Goal: Information Seeking & Learning: Learn about a topic

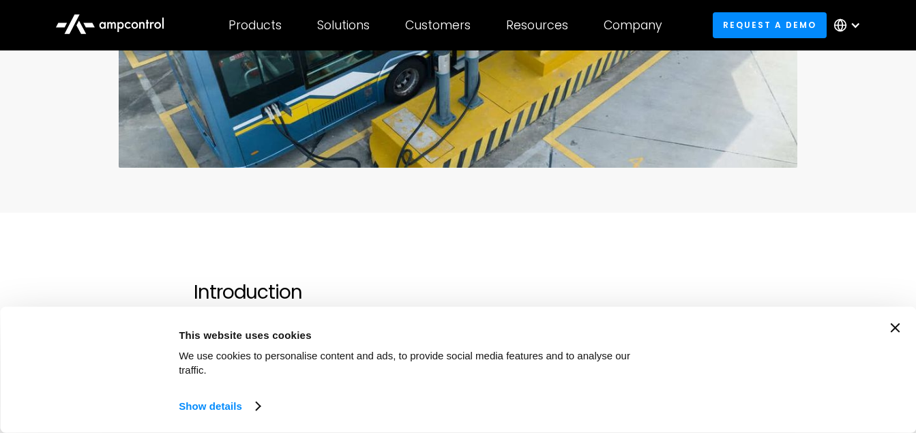
scroll to position [568, 0]
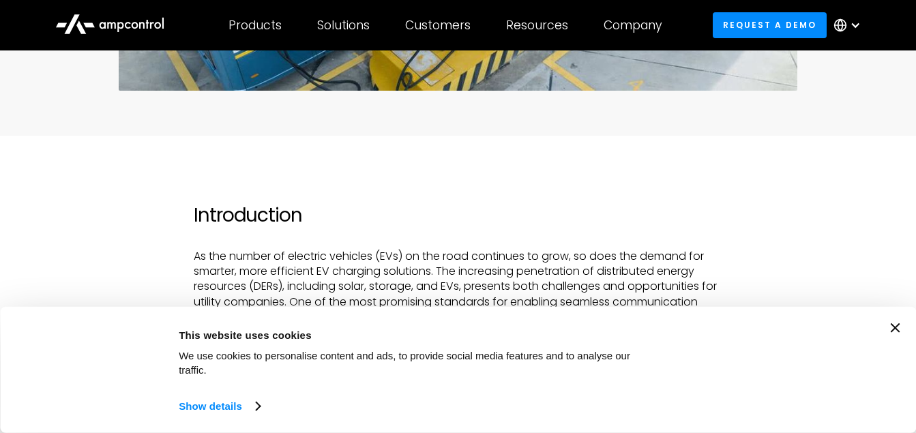
click at [899, 333] on icon "Close banner" at bounding box center [895, 328] width 10 height 10
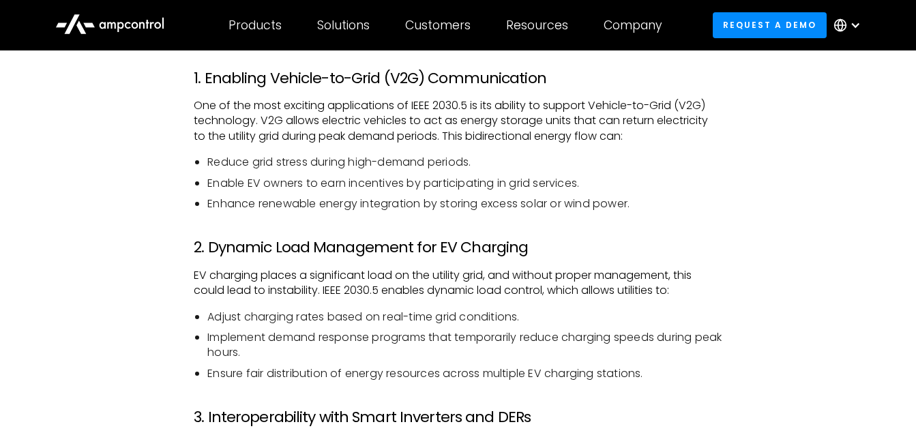
scroll to position [1350, 0]
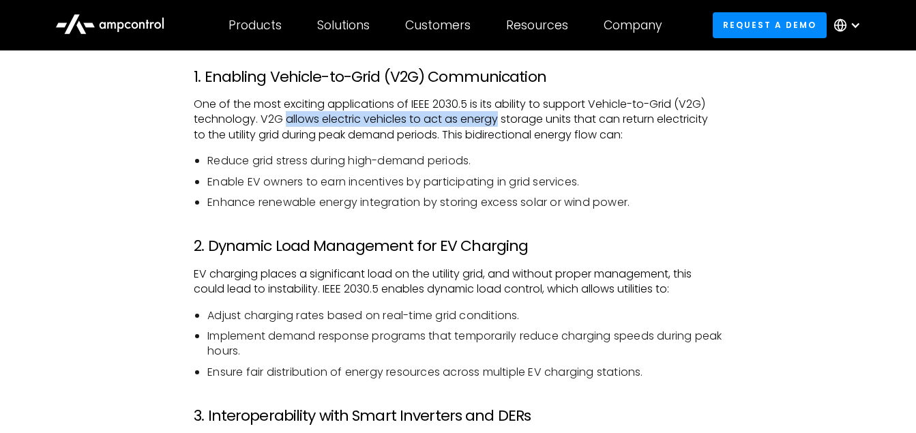
drag, startPoint x: 286, startPoint y: 117, endPoint x: 497, endPoint y: 113, distance: 210.8
click at [497, 113] on p "One of the most exciting applications of IEEE 2030.5 is its ability to support …" at bounding box center [458, 120] width 529 height 46
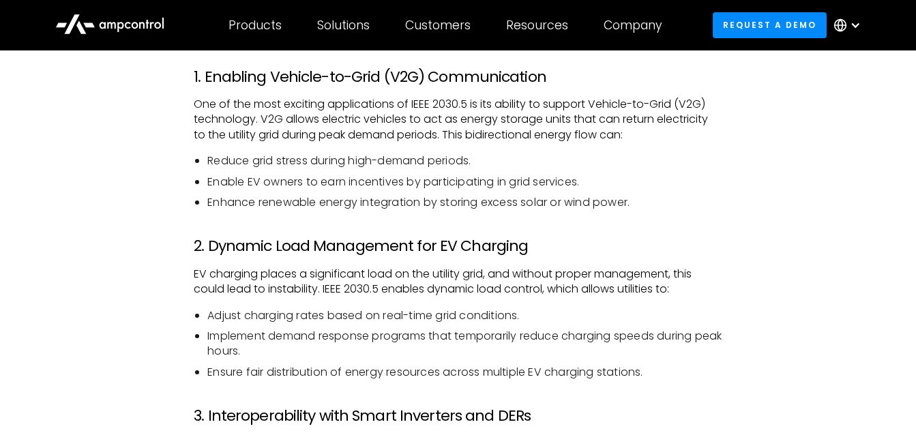
click at [520, 115] on p "One of the most exciting applications of IEEE 2030.5 is its ability to support …" at bounding box center [458, 120] width 529 height 46
drag, startPoint x: 290, startPoint y: 183, endPoint x: 619, endPoint y: 179, distance: 329.4
click at [619, 179] on li "Enable EV owners to earn incentives by participating in grid services." at bounding box center [464, 182] width 515 height 15
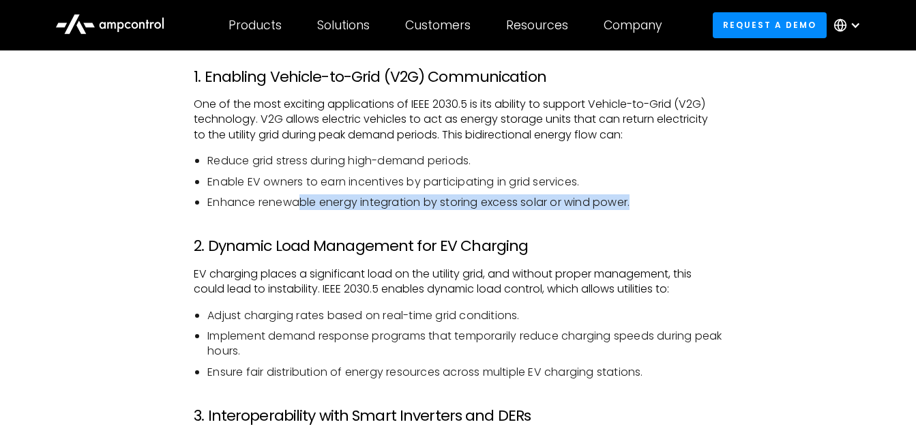
drag, startPoint x: 301, startPoint y: 200, endPoint x: 649, endPoint y: 199, distance: 347.1
click at [649, 199] on li "Enhance renewable energy integration by storing excess solar or wind power." at bounding box center [464, 202] width 515 height 15
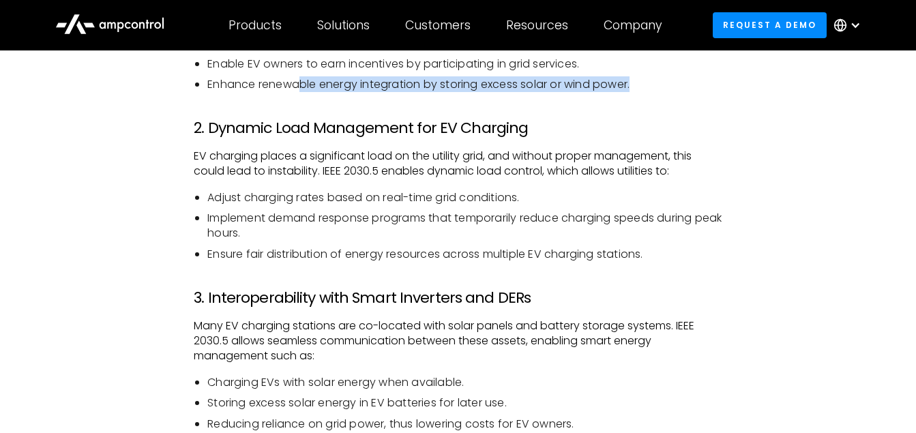
scroll to position [1486, 0]
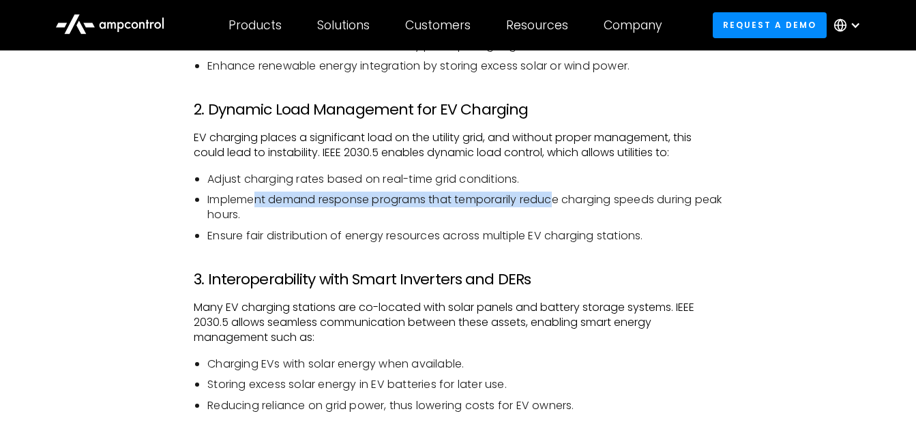
drag, startPoint x: 254, startPoint y: 196, endPoint x: 557, endPoint y: 200, distance: 302.2
click at [557, 200] on li "Implement demand response programs that temporarily reduce charging speeds duri…" at bounding box center [464, 207] width 515 height 31
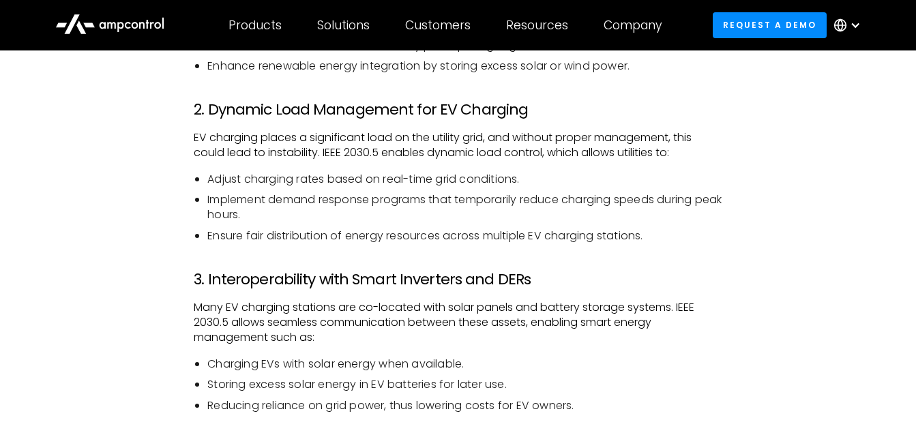
click at [436, 216] on li "Implement demand response programs that temporarily reduce charging speeds duri…" at bounding box center [464, 207] width 515 height 31
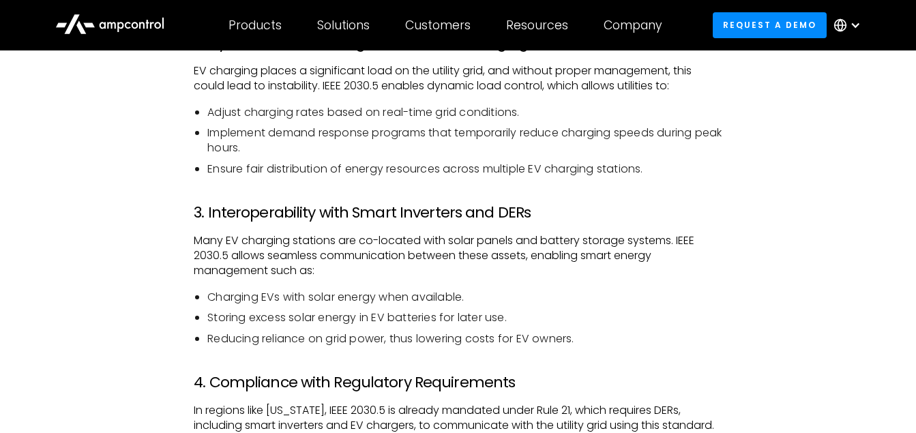
scroll to position [1578, 0]
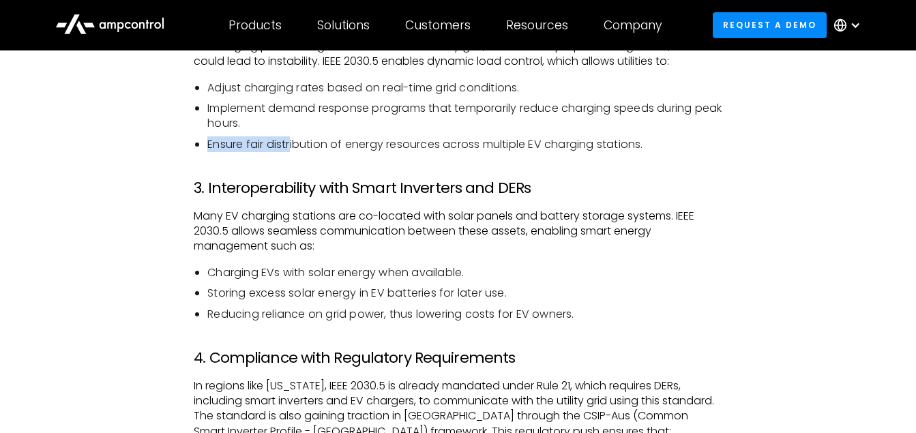
drag, startPoint x: 292, startPoint y: 148, endPoint x: 662, endPoint y: 120, distance: 371.4
click at [662, 120] on ul "Adjust charging rates based on real-time grid conditions. Implement demand resp…" at bounding box center [458, 116] width 529 height 72
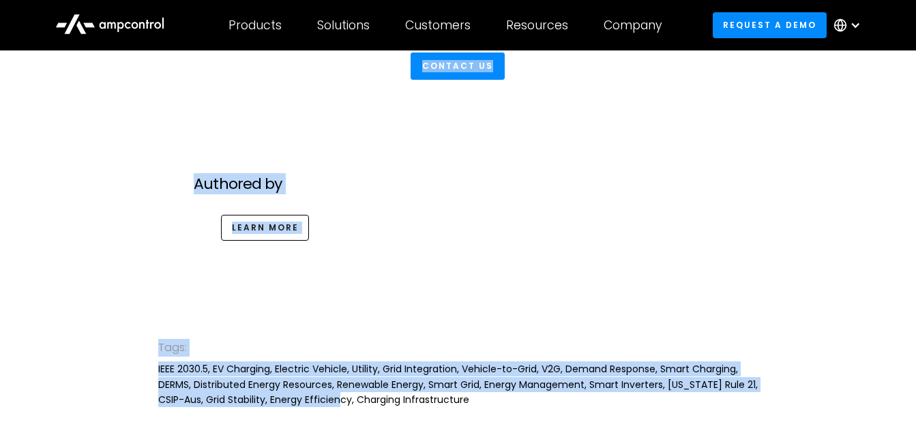
scroll to position [3527, 0]
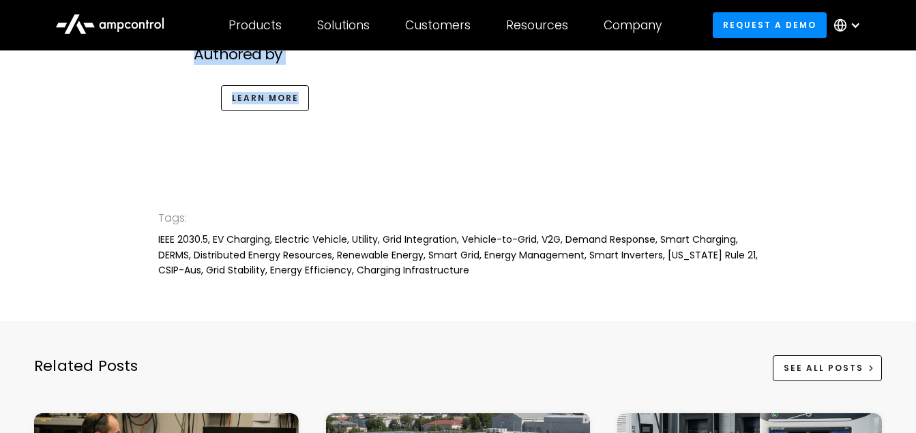
drag, startPoint x: 196, startPoint y: 236, endPoint x: 514, endPoint y: 61, distance: 362.6
click at [521, 46] on div "Products Products Energy Management Load management, cost optimization, oversub…" at bounding box center [458, 25] width 916 height 50
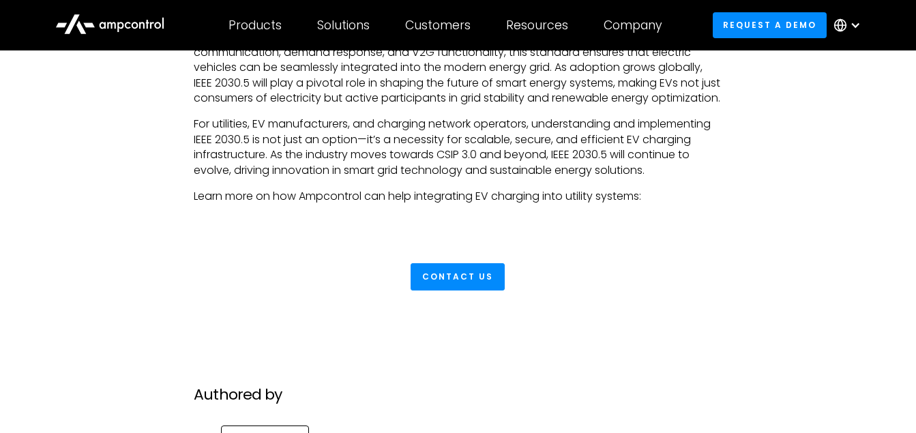
scroll to position [3164, 0]
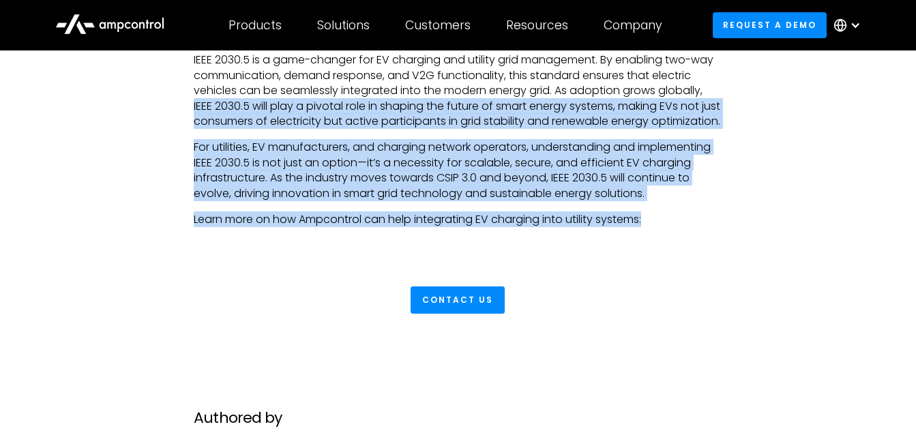
drag, startPoint x: 676, startPoint y: 235, endPoint x: 897, endPoint y: 91, distance: 263.7
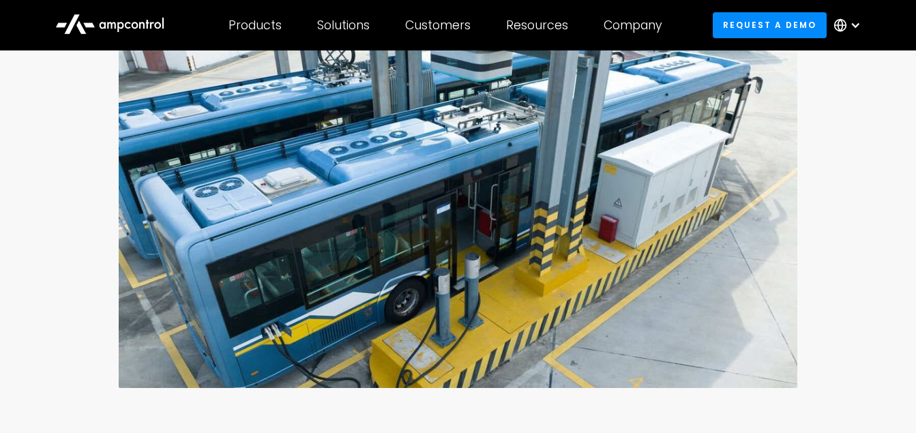
scroll to position [84, 0]
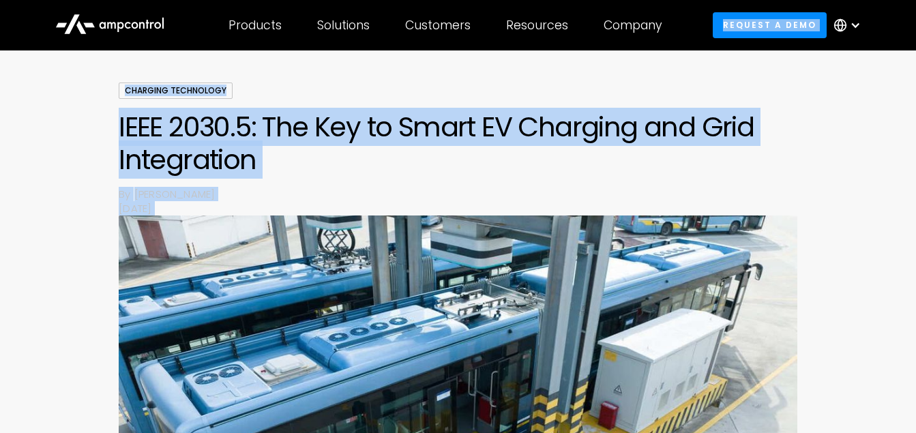
copy body "Request a demo English German Spanish Dutch French Arabic Subscribe & get the l…"
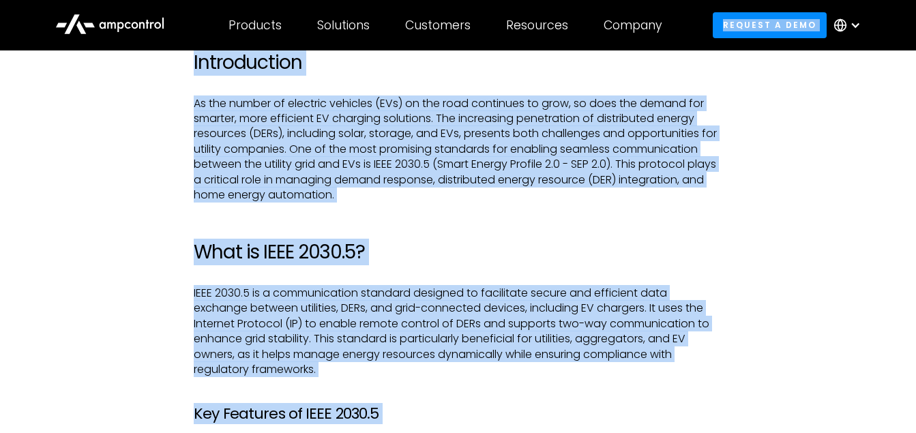
scroll to position [720, 0]
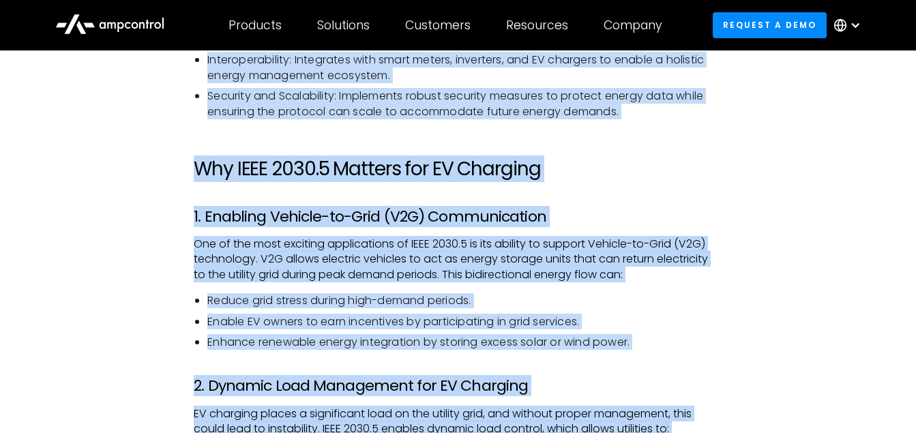
scroll to position [1414, 0]
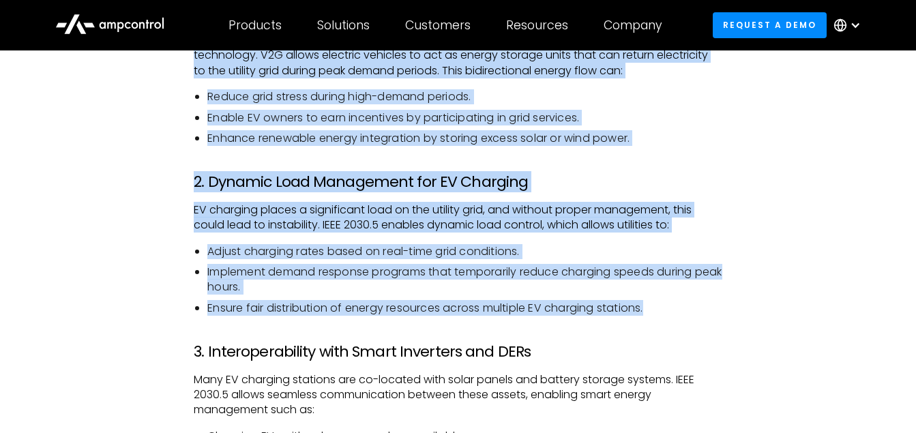
drag, startPoint x: 195, startPoint y: 66, endPoint x: 664, endPoint y: 308, distance: 527.1
copy div "Introduction As the number of electric vehicles (EVs) on the road continues to …"
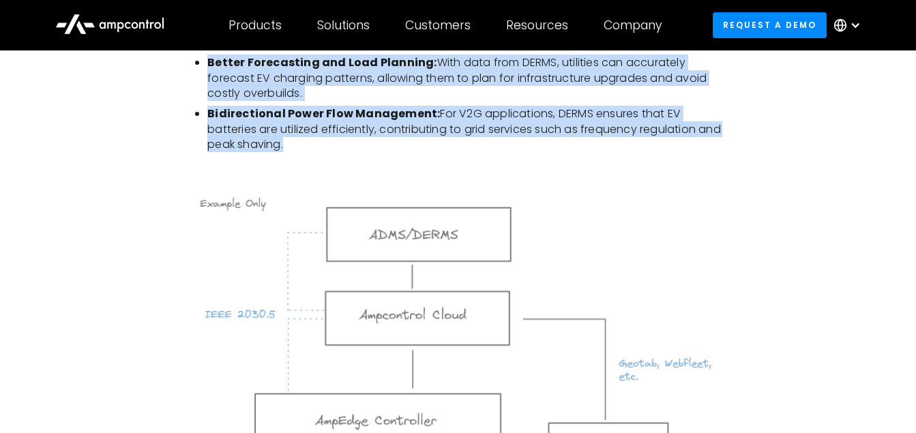
scroll to position [2368, 0]
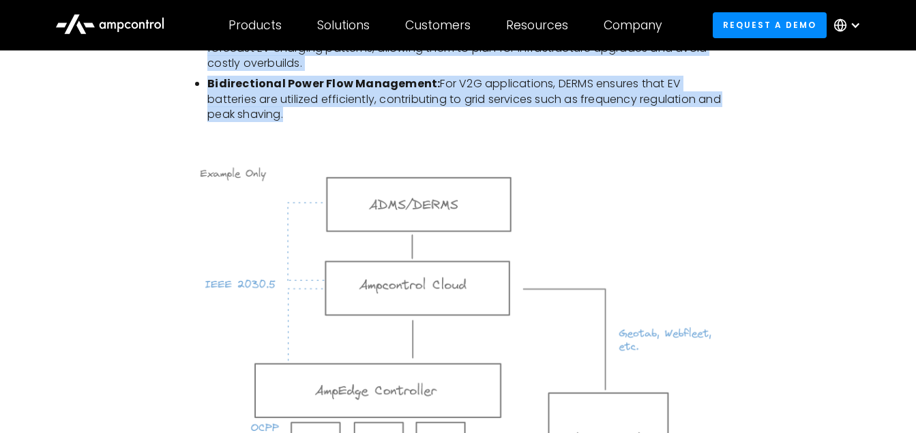
drag, startPoint x: 197, startPoint y: 127, endPoint x: 369, endPoint y: 134, distance: 172.0
copy div "3. Interoperability with Smart Inverters and DERs Many EV charging stations are…"
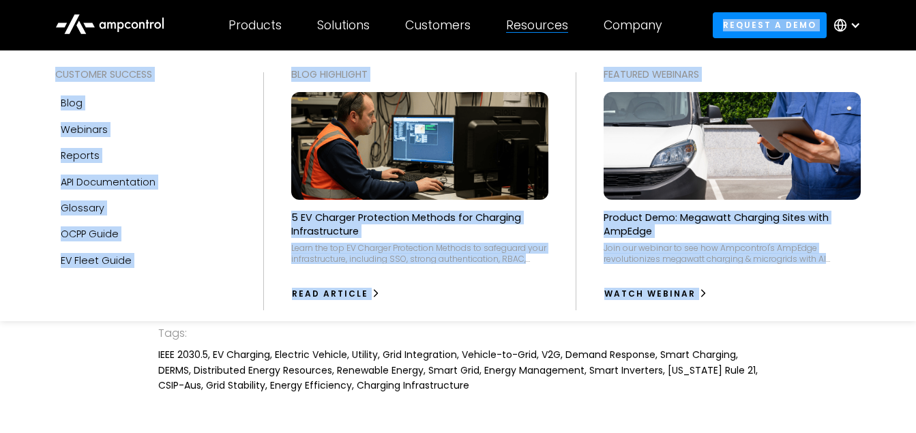
scroll to position [3356, 0]
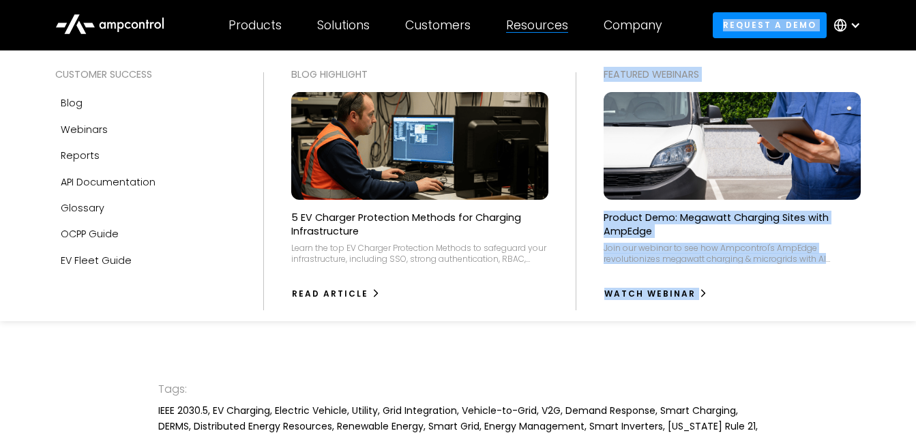
drag, startPoint x: 194, startPoint y: 159, endPoint x: 352, endPoint y: 307, distance: 216.2
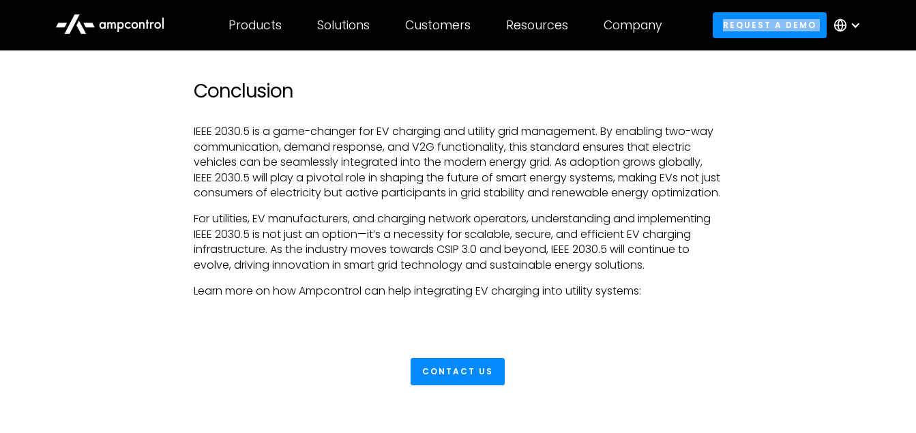
scroll to position [3060, 0]
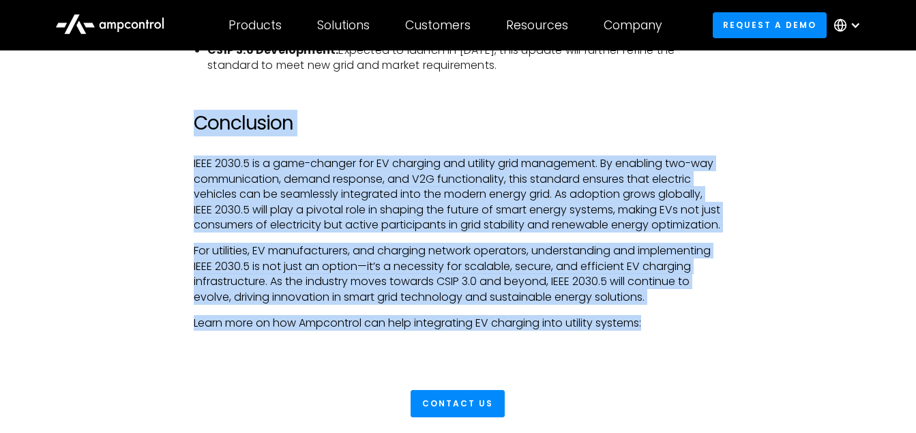
drag, startPoint x: 656, startPoint y: 338, endPoint x: 187, endPoint y: 113, distance: 520.7
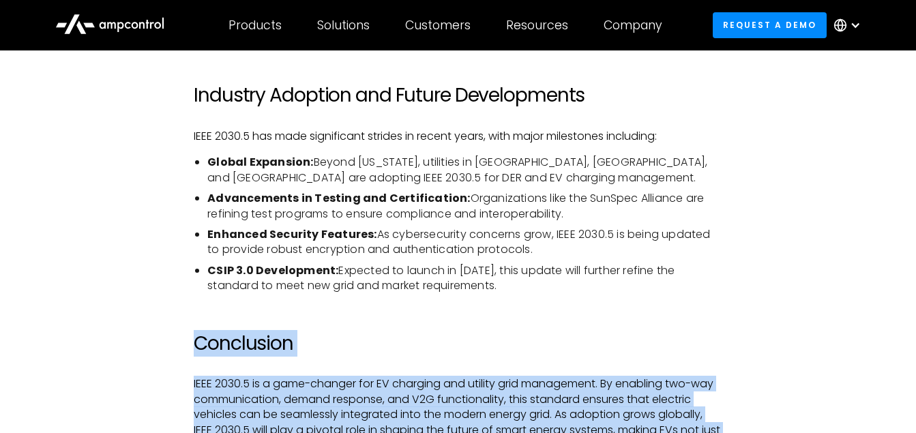
scroll to position [2833, 0]
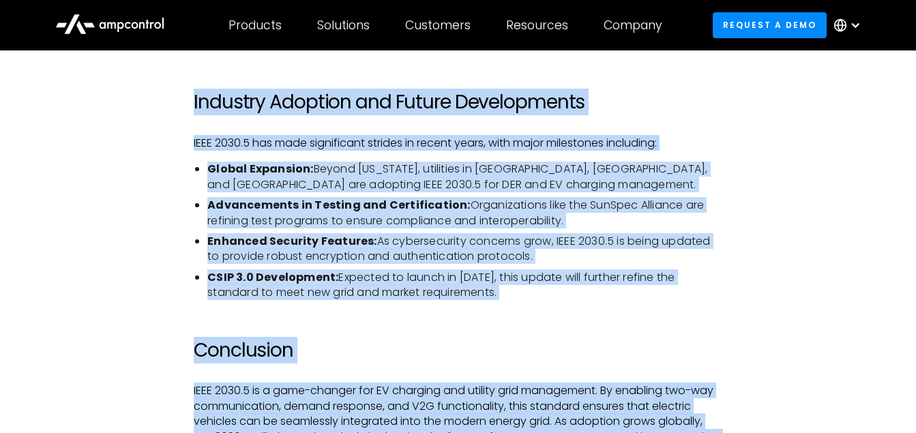
click at [195, 104] on h2 "Industry Adoption and Future Developments" at bounding box center [458, 102] width 529 height 23
copy div "Industry Adoption and Future Developments IEEE 2030.5 has made significant stri…"
